Goal: Check status

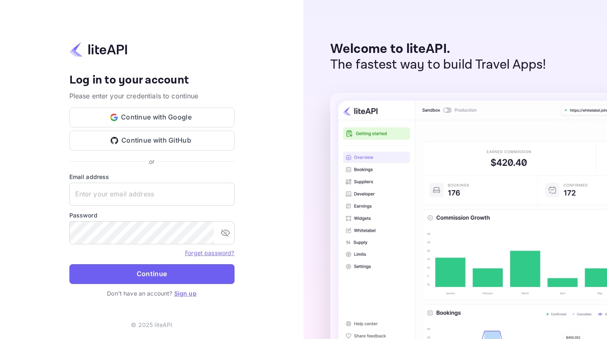
type input "[EMAIL_ADDRESS][DOMAIN_NAME]"
click at [123, 273] on button "Continue" at bounding box center [151, 274] width 165 height 20
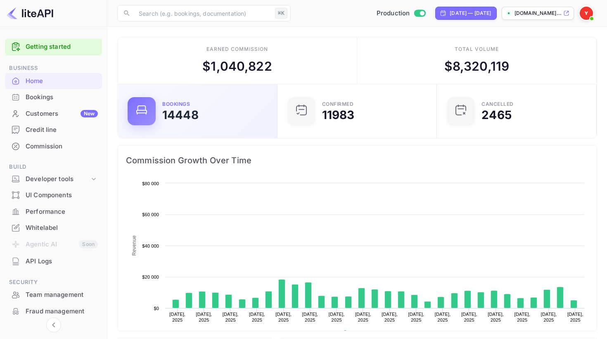
scroll to position [134, 155]
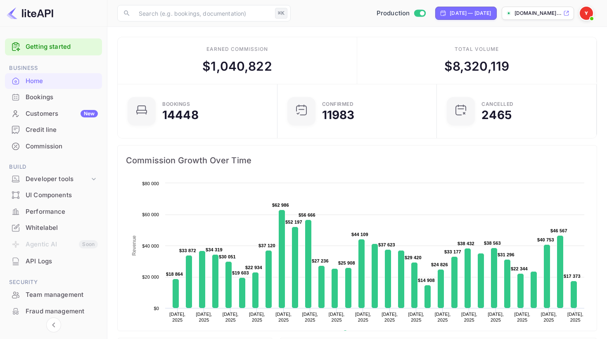
click at [41, 97] on div "Bookings" at bounding box center [62, 98] width 72 height 10
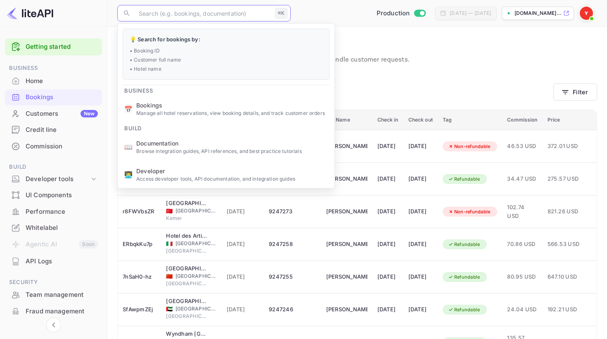
click at [157, 18] on input "text" at bounding box center [203, 13] width 138 height 17
paste input "8460009"
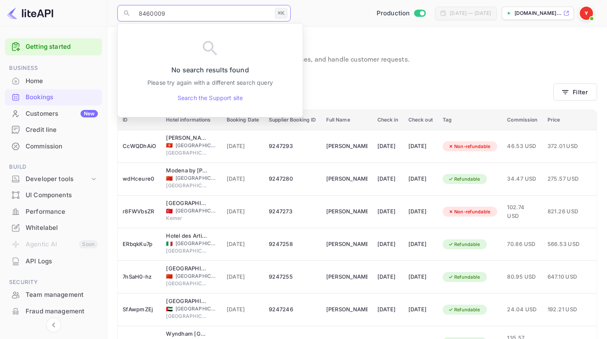
type input "8460009"
click at [328, 47] on p "Bookings" at bounding box center [357, 45] width 480 height 17
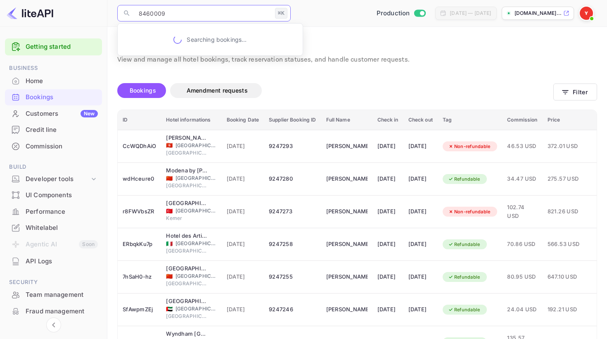
drag, startPoint x: 177, startPoint y: 13, endPoint x: 135, endPoint y: 14, distance: 41.3
click at [135, 14] on input "8460009" at bounding box center [203, 13] width 138 height 17
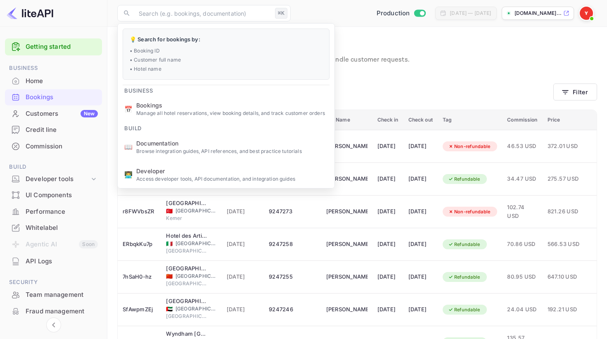
click at [442, 52] on p "Bookings" at bounding box center [357, 45] width 480 height 17
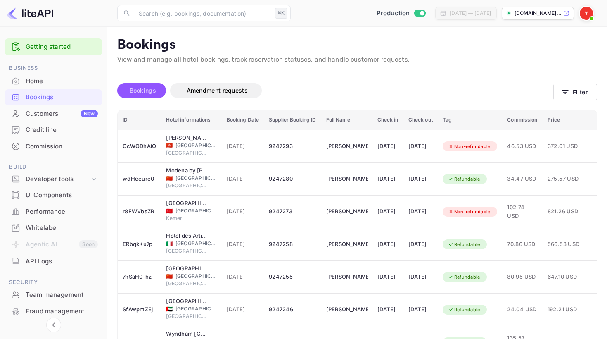
click at [145, 90] on span "Bookings" at bounding box center [143, 90] width 26 height 7
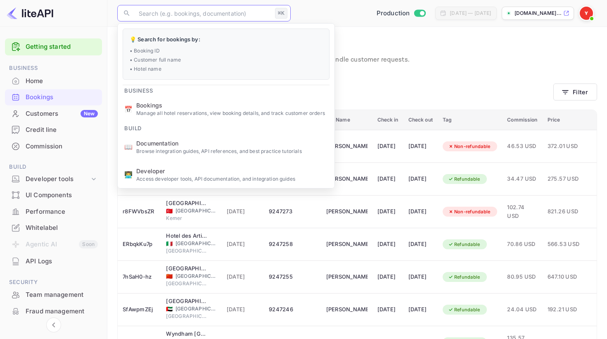
click at [193, 13] on input "text" at bounding box center [203, 13] width 138 height 17
paste input "8460009"
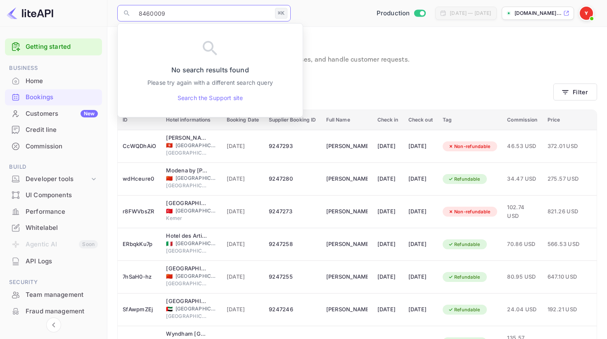
type input "8460009"
click at [355, 94] on div "Bookings Amendment requests" at bounding box center [335, 90] width 436 height 15
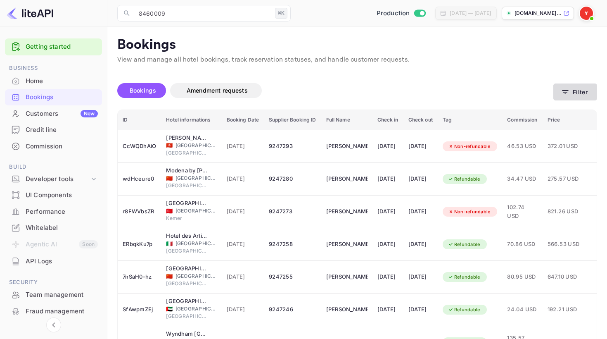
click at [570, 96] on button "Filter" at bounding box center [576, 91] width 44 height 17
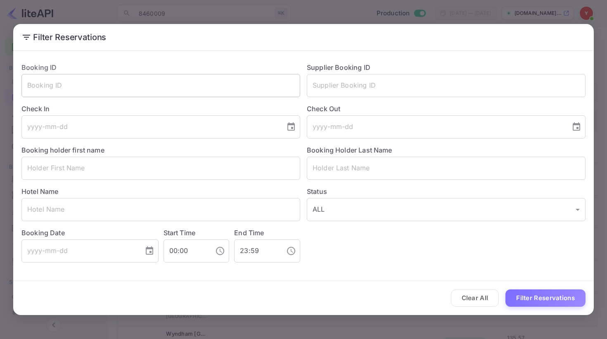
click at [192, 93] on input "text" at bounding box center [160, 85] width 279 height 23
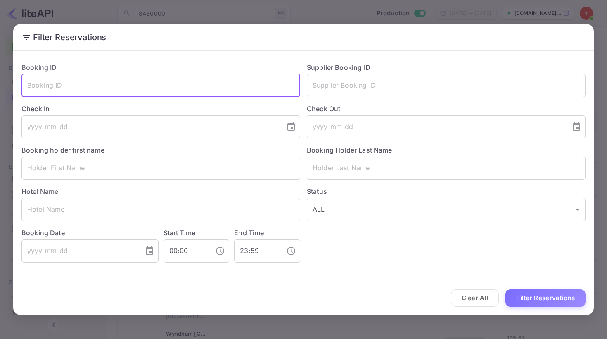
paste input "8460009"
type input "8460009"
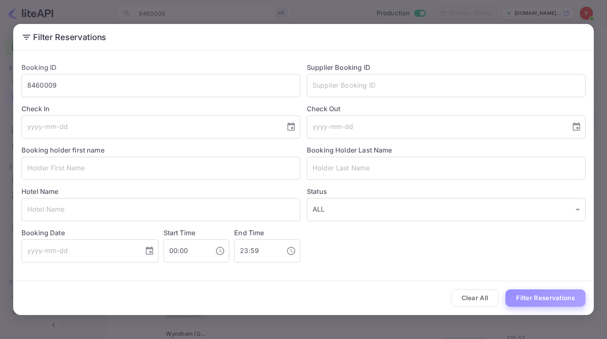
click at [534, 303] on button "Filter Reservations" at bounding box center [546, 298] width 80 height 18
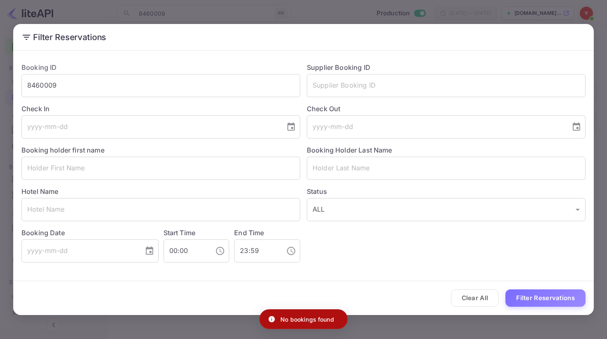
click at [604, 33] on div "Filter Reservations Booking ID 8460009 ​ Supplier Booking ID ​ Check In ​ Check…" at bounding box center [303, 169] width 607 height 339
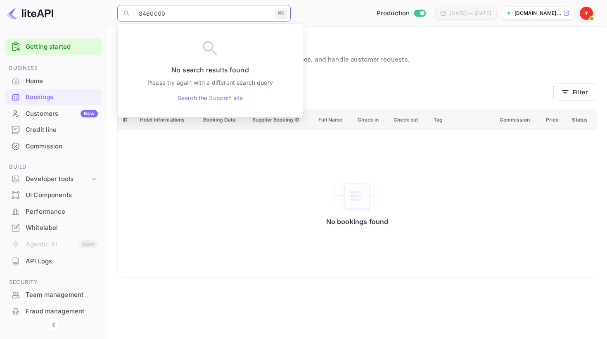
drag, startPoint x: 164, startPoint y: 16, endPoint x: 137, endPoint y: 15, distance: 26.5
click at [137, 15] on input "8460009" at bounding box center [203, 13] width 138 height 17
paste input "YA-6019-5794-0088"
click at [135, 10] on input "YA-6019-5794-0088" at bounding box center [203, 13] width 138 height 17
type input "YA-6019-5794-0088"
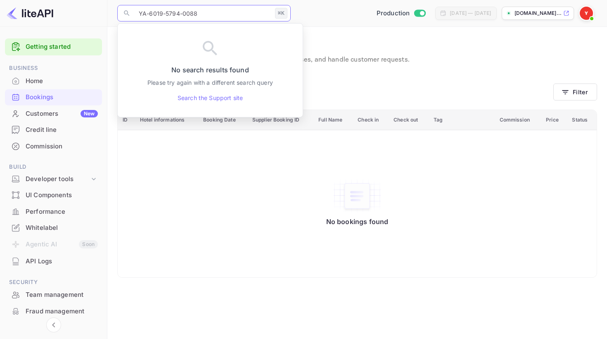
click at [491, 75] on div "Bookings Amendment requests" at bounding box center [335, 92] width 436 height 35
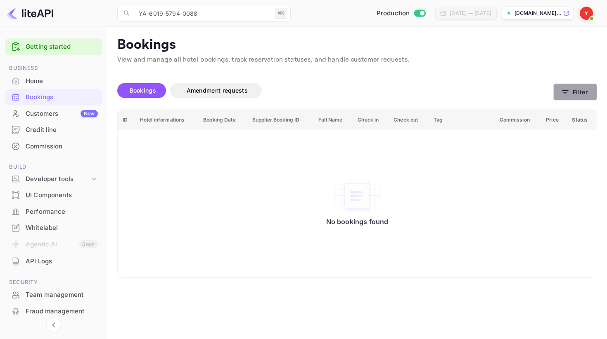
click at [563, 93] on icon "button" at bounding box center [565, 92] width 8 height 8
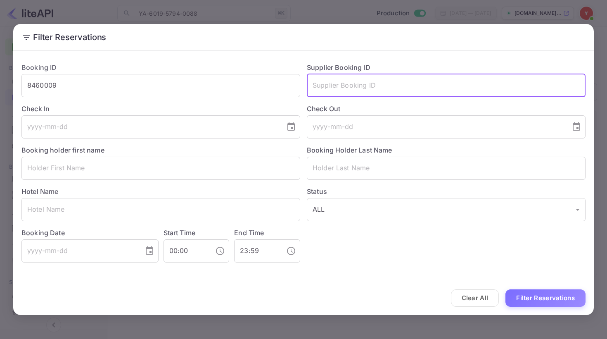
click at [336, 97] on input "text" at bounding box center [446, 85] width 279 height 23
paste input "8460009"
type input "8460009"
click at [529, 291] on button "Filter Reservations" at bounding box center [546, 298] width 80 height 18
drag, startPoint x: 361, startPoint y: 78, endPoint x: 314, endPoint y: 80, distance: 46.3
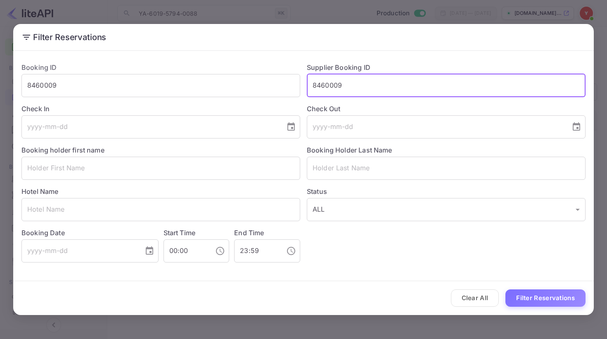
click at [314, 80] on input "8460009" at bounding box center [446, 85] width 279 height 23
drag, startPoint x: 314, startPoint y: 88, endPoint x: 347, endPoint y: 88, distance: 33.0
click at [347, 88] on input "8460009" at bounding box center [446, 85] width 279 height 23
click at [67, 88] on input "8460009" at bounding box center [160, 85] width 279 height 23
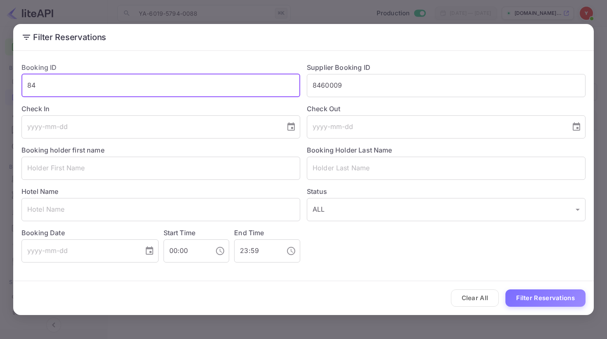
type input "8"
click at [550, 301] on button "Filter Reservations" at bounding box center [546, 298] width 80 height 18
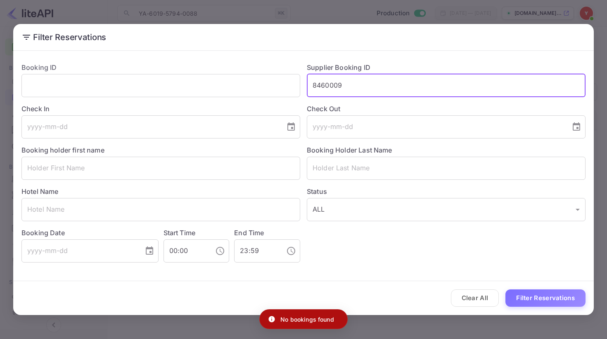
drag, startPoint x: 373, startPoint y: 86, endPoint x: 308, endPoint y: 87, distance: 65.3
click at [308, 87] on input "8460009" at bounding box center [446, 85] width 279 height 23
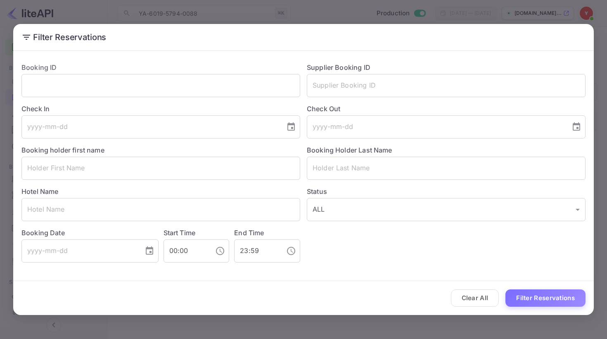
click at [536, 10] on div "Filter Reservations Booking ID ​ Supplier Booking ID ​ Check In ​ Check Out ​ B…" at bounding box center [303, 169] width 607 height 339
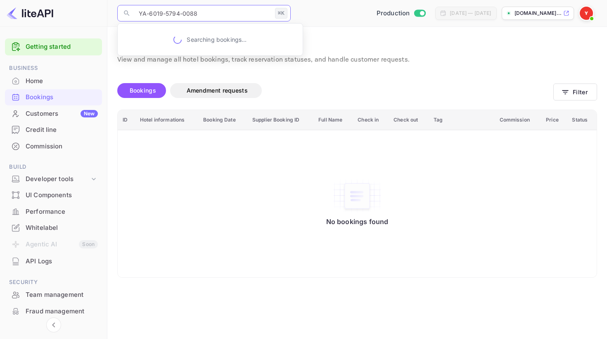
drag, startPoint x: 227, startPoint y: 14, endPoint x: 123, endPoint y: 14, distance: 104.5
click at [123, 14] on div "​ YA-6019-5794-0088 ⌘K ​" at bounding box center [204, 13] width 174 height 17
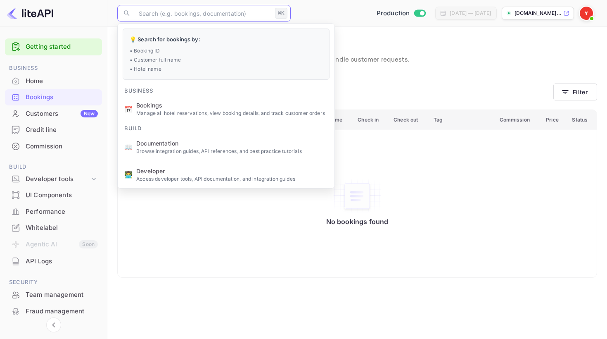
paste input "8460009"
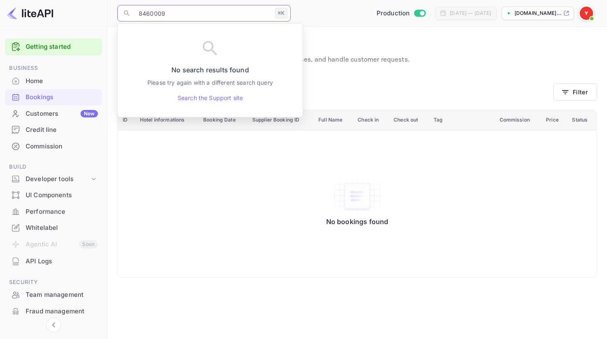
type input "8460009"
click at [346, 88] on div "Bookings Amendment requests" at bounding box center [335, 90] width 436 height 15
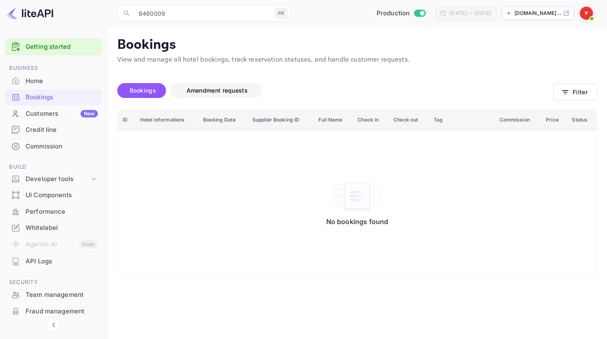
click at [217, 94] on span "Amendment requests" at bounding box center [217, 91] width 78 height 10
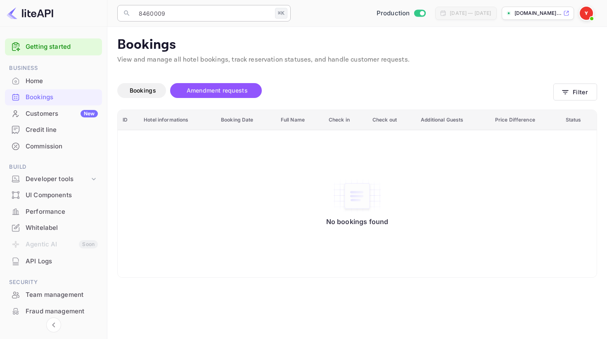
click at [194, 16] on input "8460009" at bounding box center [203, 13] width 138 height 17
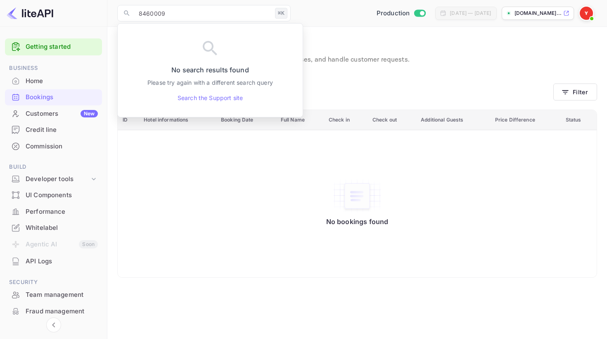
click at [342, 60] on p "View and manage all hotel bookings, track reservation statuses, and handle cust…" at bounding box center [357, 60] width 480 height 10
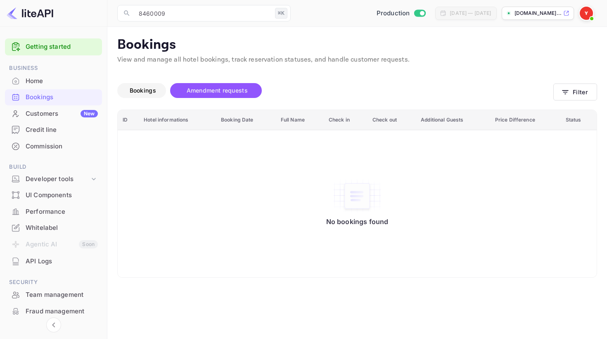
click at [147, 87] on span "Bookings" at bounding box center [143, 90] width 26 height 7
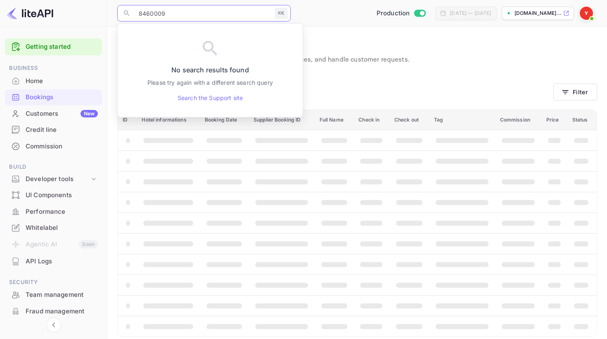
drag, startPoint x: 170, startPoint y: 10, endPoint x: 139, endPoint y: 11, distance: 31.0
click at [139, 11] on input "8460009" at bounding box center [203, 13] width 138 height 17
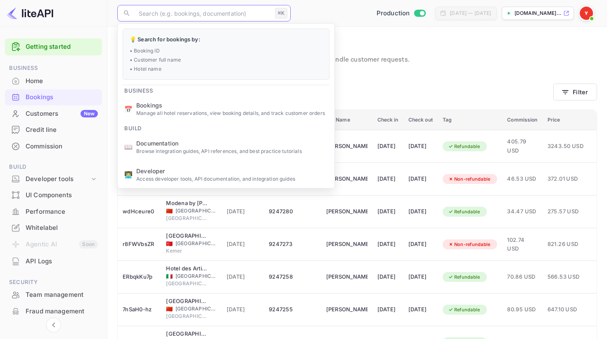
paste input "YA-6019-5794-0088"
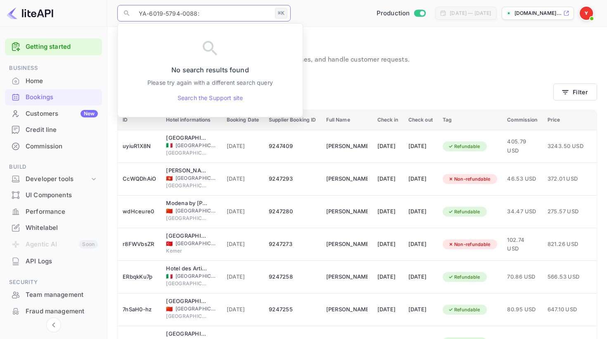
type input "YA-6019-5794-0088:0"
drag, startPoint x: 207, startPoint y: 14, endPoint x: 138, endPoint y: 12, distance: 68.2
click at [138, 12] on input "YA-6019-5794-0088:0" at bounding box center [203, 13] width 138 height 17
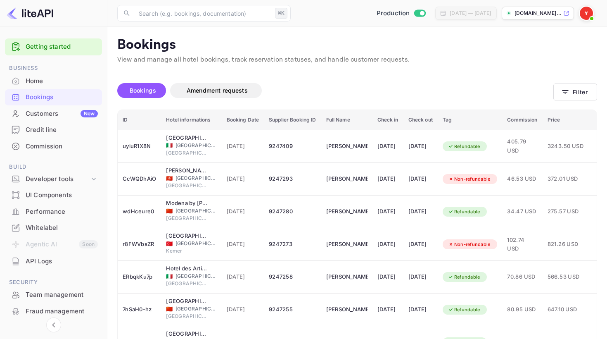
click at [424, 106] on div "Bookings Amendment requests" at bounding box center [335, 92] width 436 height 35
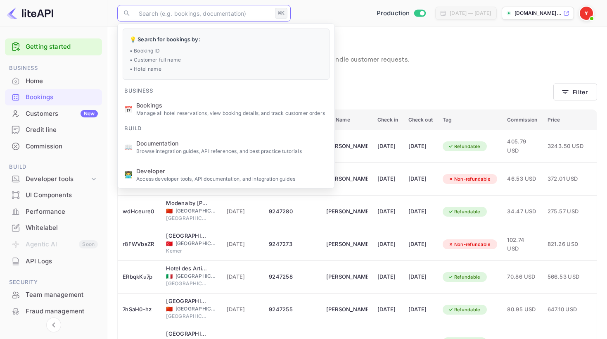
click at [212, 18] on input "text" at bounding box center [203, 13] width 138 height 17
paste input "8842005"
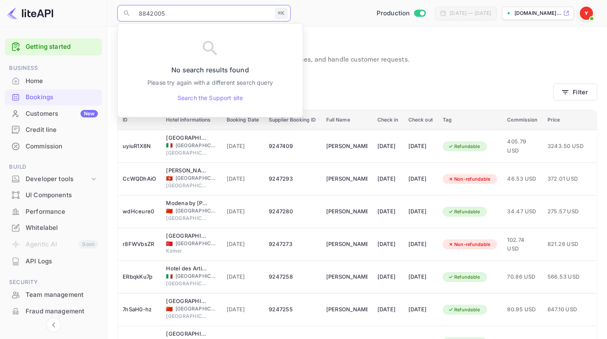
type input "8842005"
click at [397, 98] on div "Bookings Amendment requests" at bounding box center [335, 93] width 436 height 20
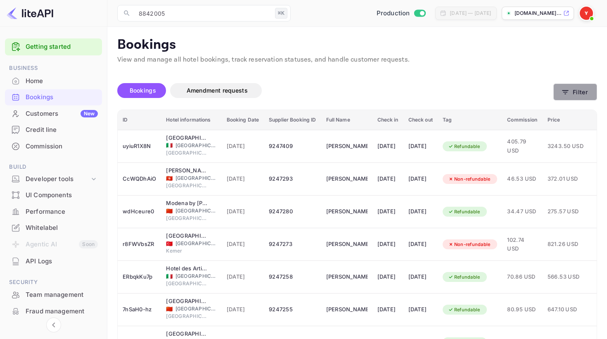
click at [566, 94] on icon "button" at bounding box center [565, 92] width 8 height 8
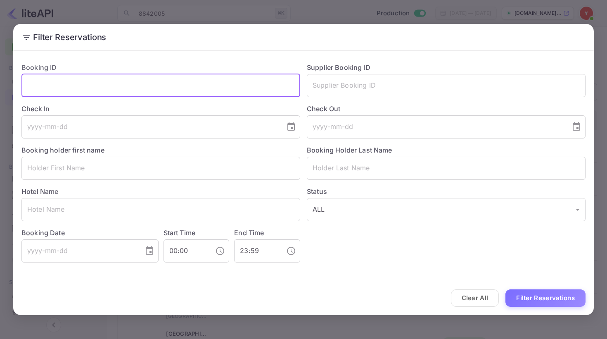
click at [190, 76] on input "text" at bounding box center [160, 85] width 279 height 23
paste input "8842005"
type input "8842005"
click at [528, 297] on button "Filter Reservations" at bounding box center [546, 298] width 80 height 18
drag, startPoint x: 69, startPoint y: 83, endPoint x: 13, endPoint y: 82, distance: 56.2
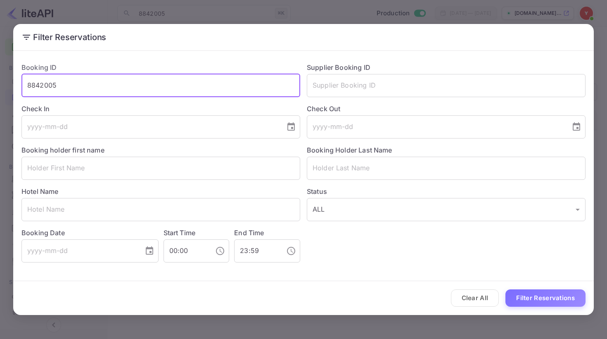
click at [13, 82] on div "Filter Reservations Booking ID 8842005 ​ Supplier Booking ID ​ Check In ​ Check…" at bounding box center [303, 169] width 607 height 339
click at [380, 97] on input "text" at bounding box center [446, 85] width 279 height 23
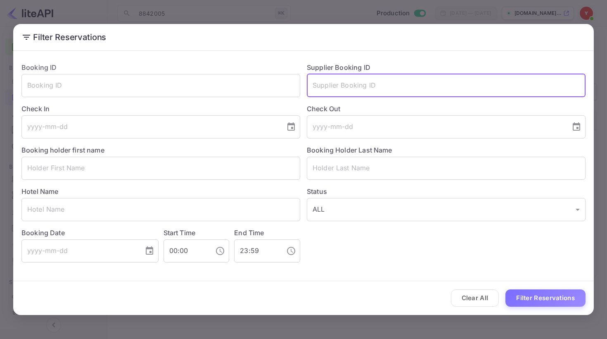
paste input "8842005"
type input "8842005"
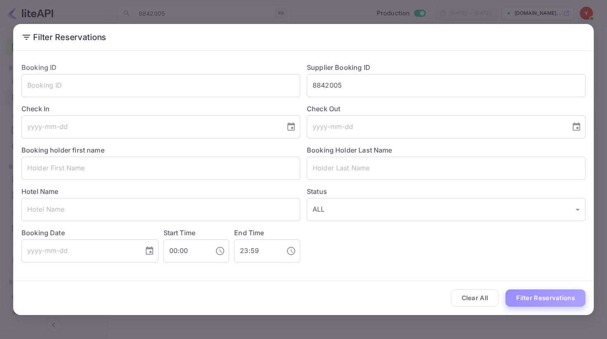
click at [533, 299] on button "Filter Reservations" at bounding box center [546, 298] width 80 height 18
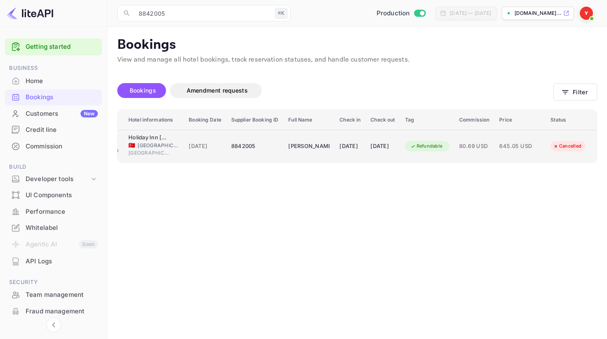
scroll to position [0, 55]
click at [534, 157] on td "645.05 USD" at bounding box center [519, 146] width 51 height 33
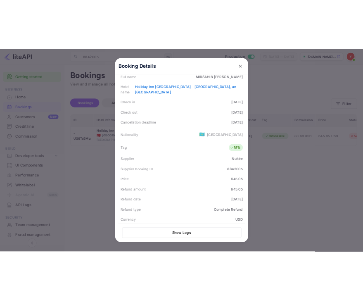
scroll to position [121, 0]
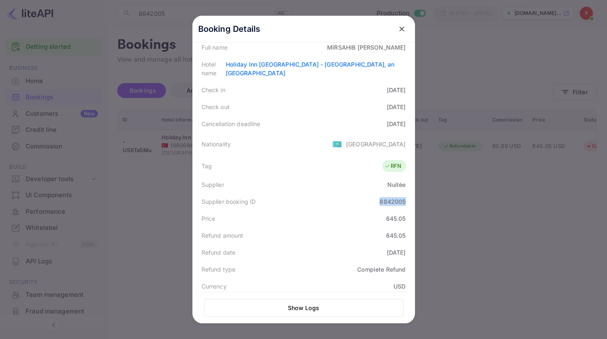
drag, startPoint x: 378, startPoint y: 195, endPoint x: 409, endPoint y: 196, distance: 31.0
click at [409, 195] on div "Supplier booking ID 8842005" at bounding box center [303, 201] width 213 height 17
copy div "8842005"
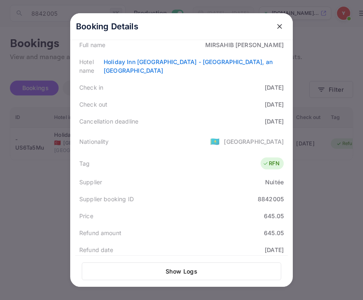
click at [164, 190] on div "Supplier booking ID 8842005" at bounding box center [181, 198] width 213 height 17
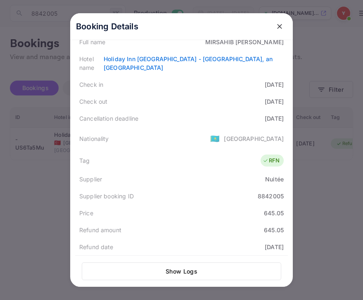
scroll to position [127, 0]
